Goal: Transaction & Acquisition: Purchase product/service

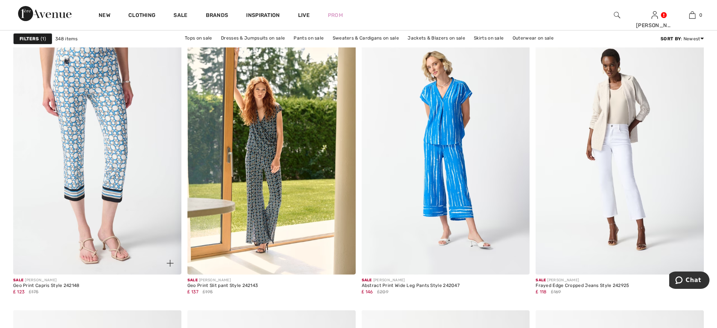
scroll to position [2811, 0]
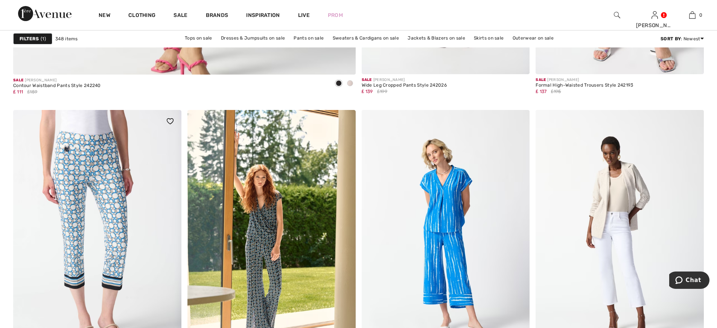
click at [133, 179] on img at bounding box center [97, 236] width 168 height 252
